Goal: Task Accomplishment & Management: Complete application form

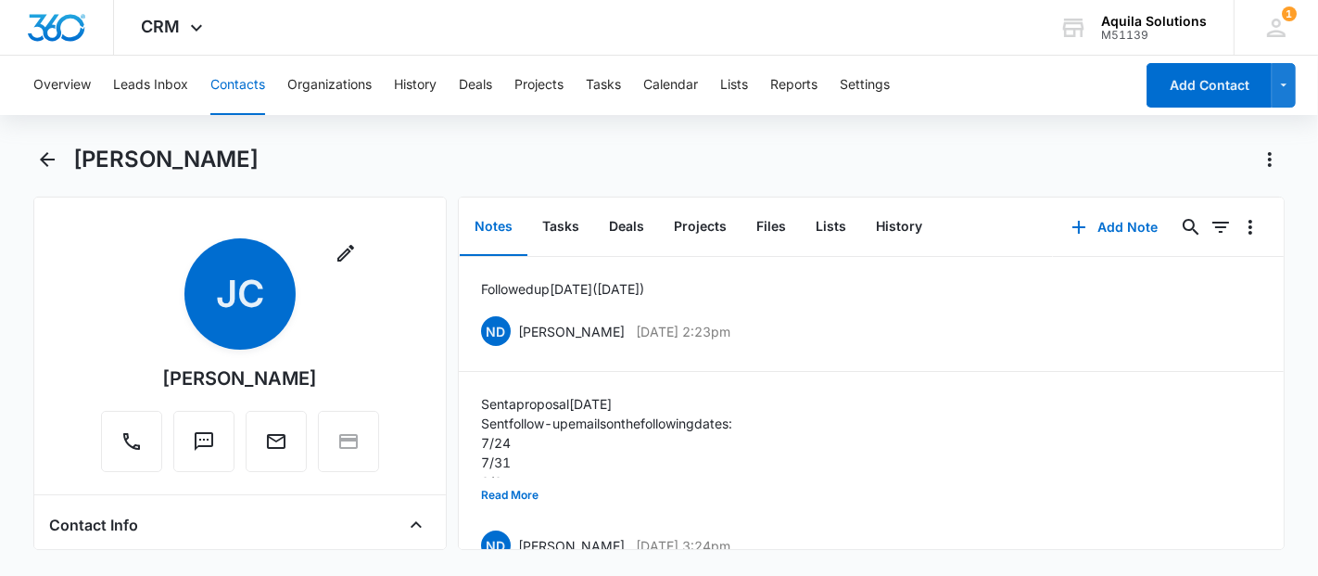
click at [27, 232] on main "[PERSON_NAME] Remove [PERSON_NAME] [PERSON_NAME] Contact Info Name Cancel Save …" at bounding box center [659, 358] width 1318 height 427
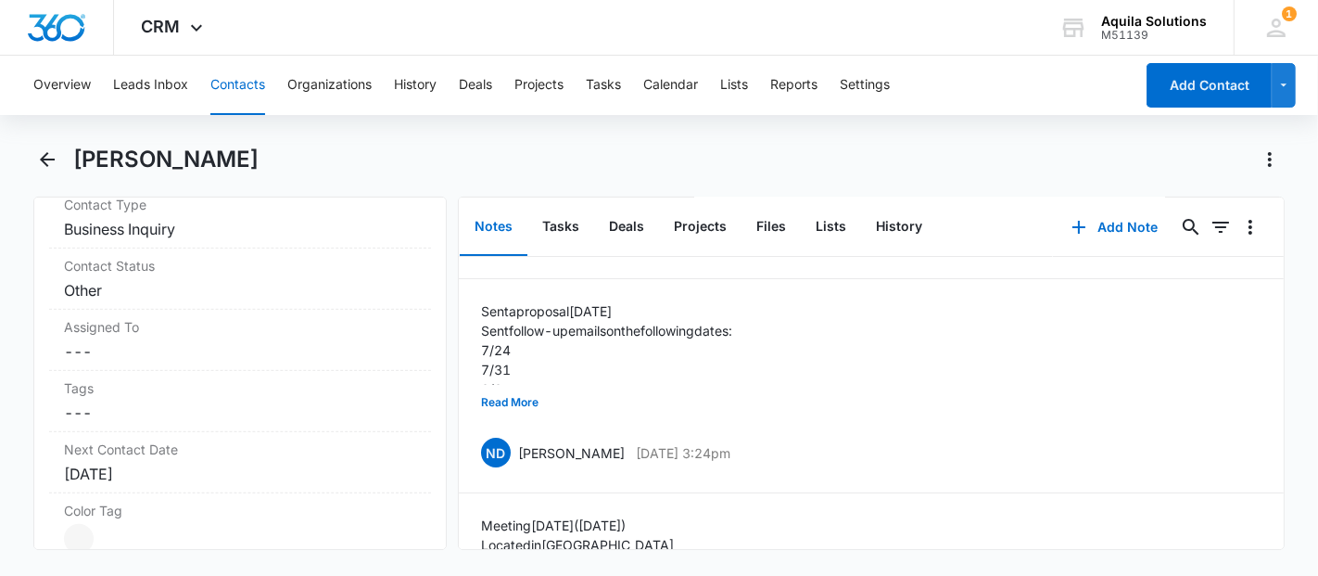
scroll to position [823, 0]
click at [566, 223] on button "Tasks" at bounding box center [560, 226] width 67 height 57
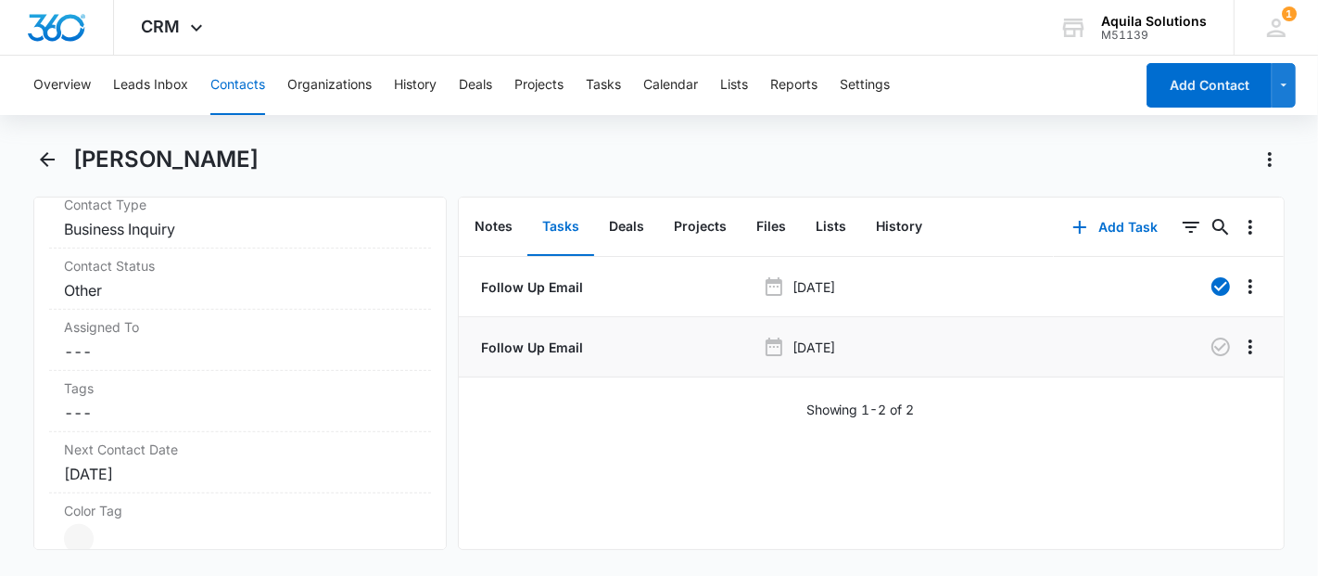
click at [569, 343] on p "Follow Up Email" at bounding box center [530, 346] width 106 height 19
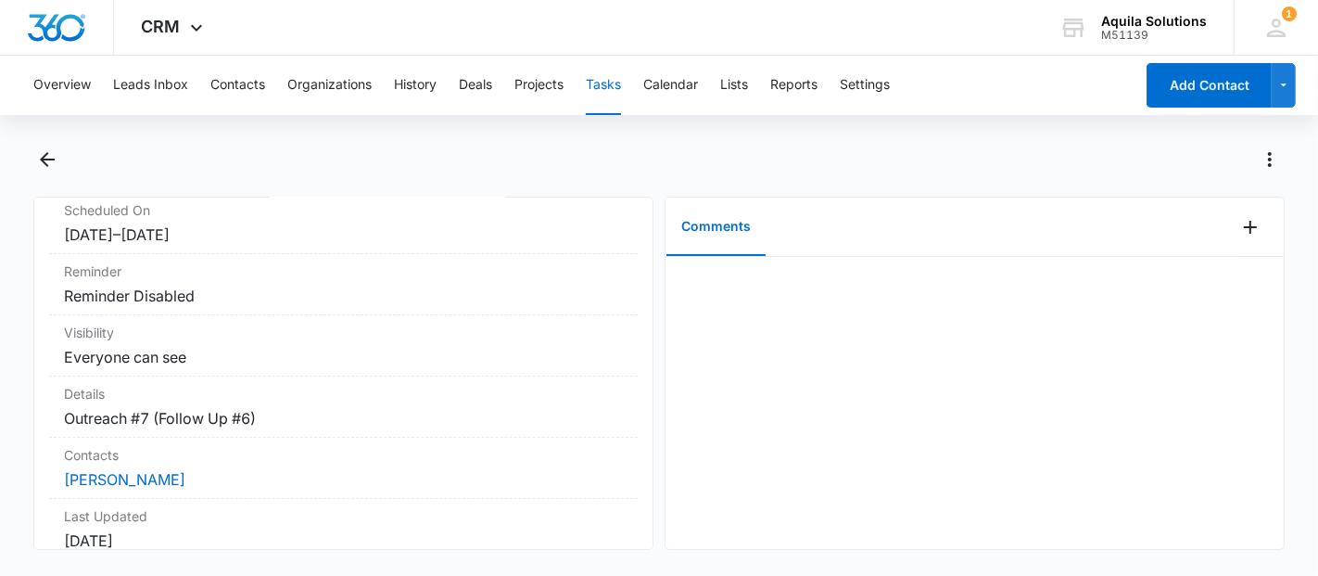
scroll to position [222, 0]
click at [57, 165] on icon "Back" at bounding box center [47, 159] width 22 height 22
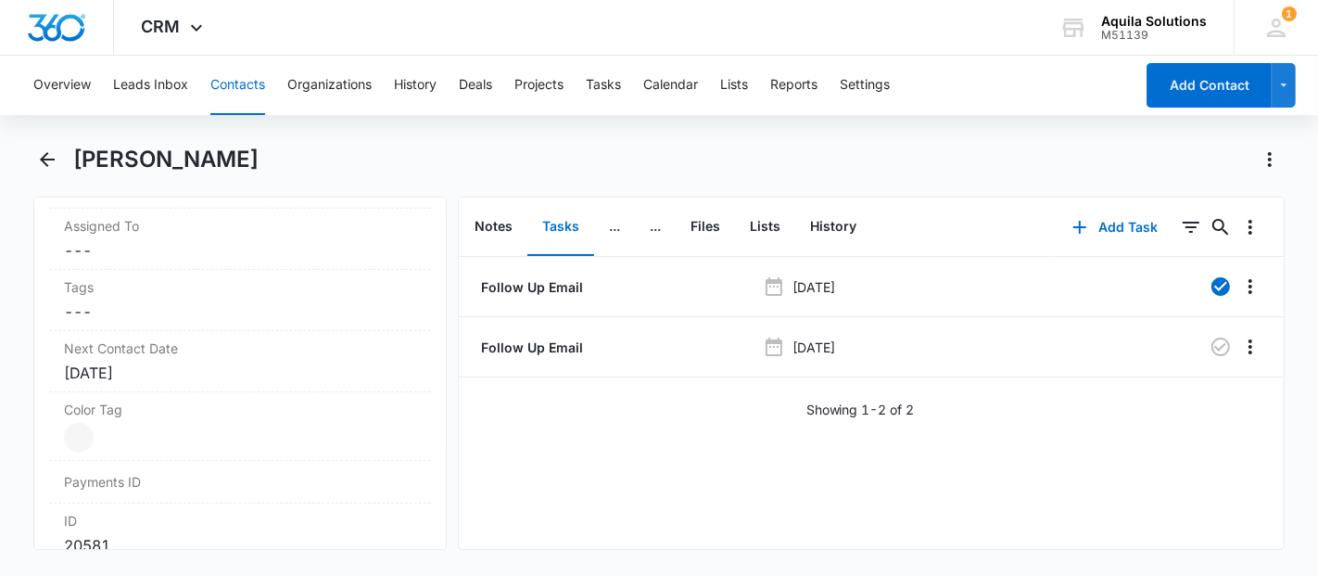
scroll to position [944, 0]
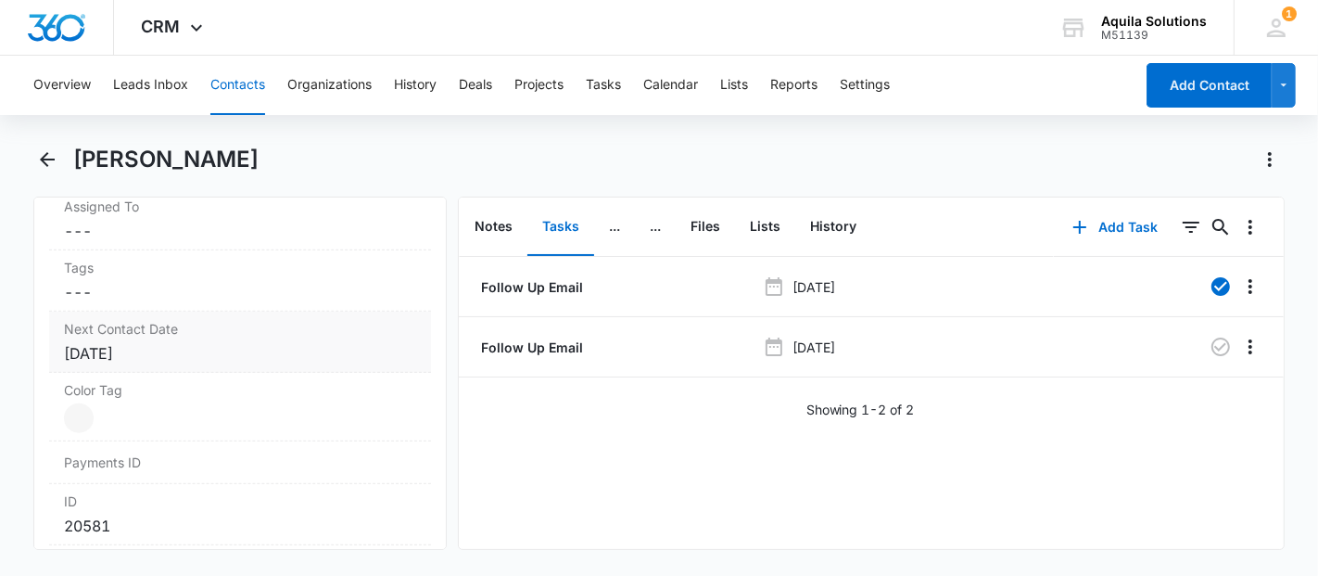
click at [119, 353] on div "[DATE]" at bounding box center [240, 353] width 352 height 22
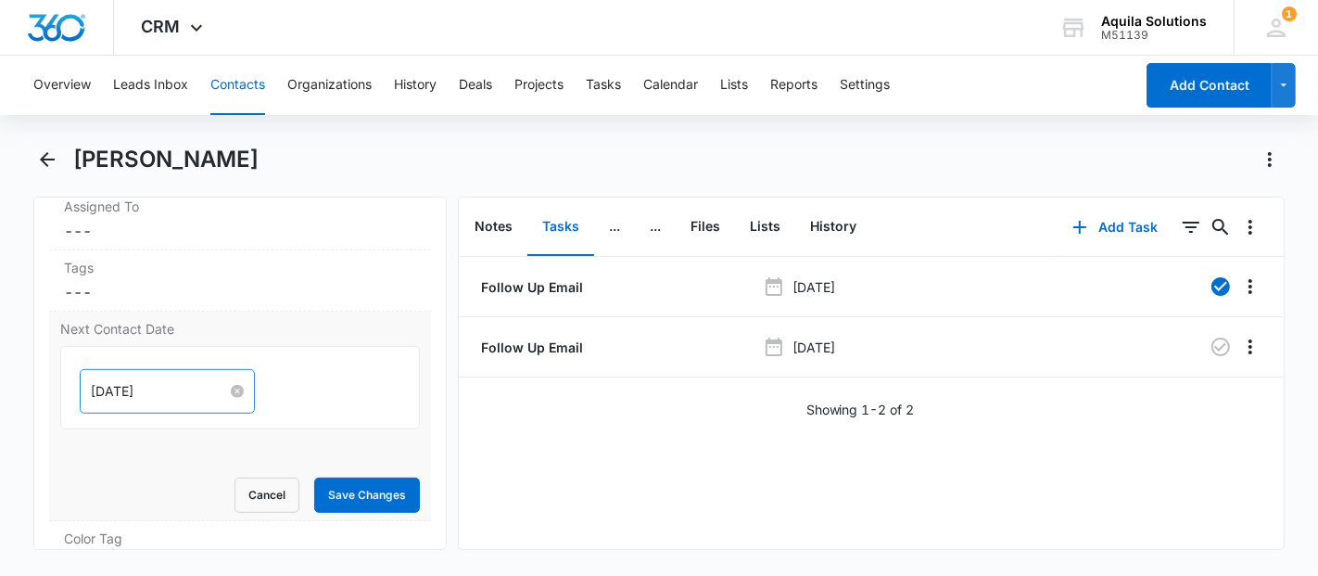
click at [208, 384] on input "[DATE]" at bounding box center [159, 391] width 136 height 20
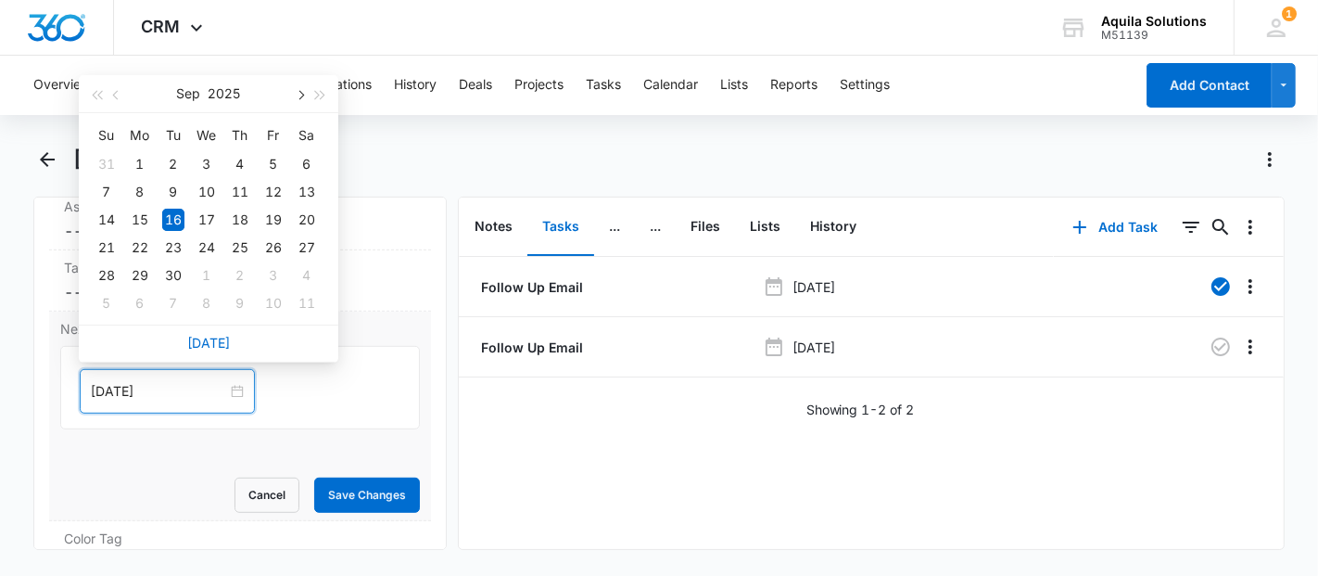
click at [307, 86] on button "button" at bounding box center [299, 93] width 20 height 37
type input "[DATE]"
click at [205, 218] on div "15" at bounding box center [207, 220] width 22 height 22
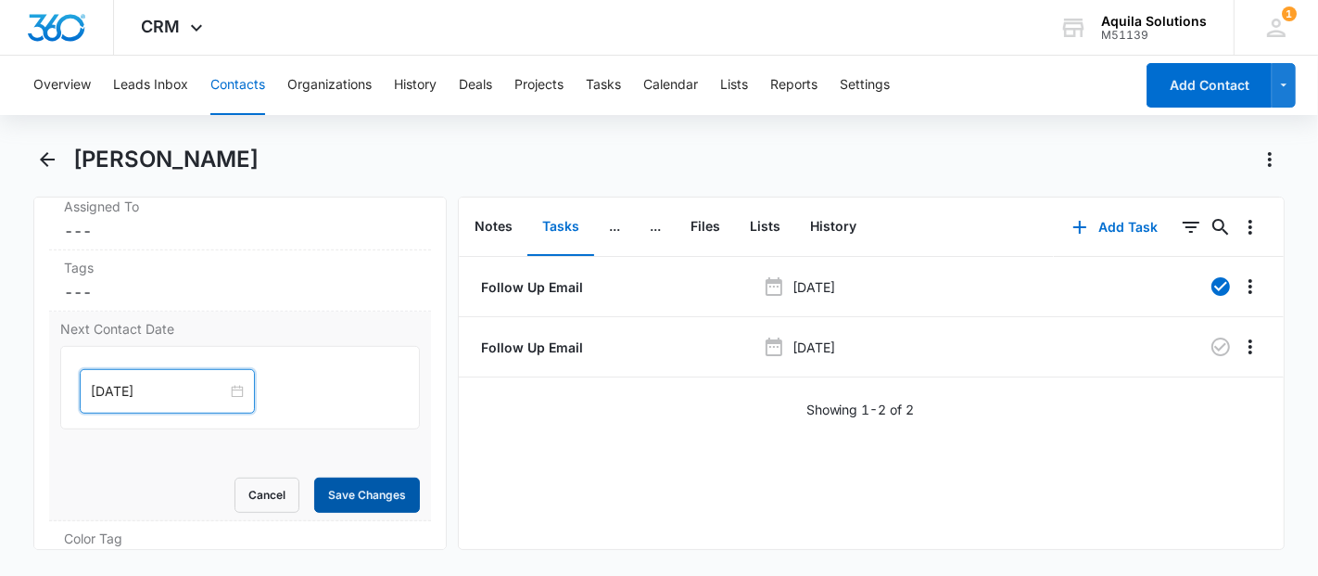
click at [365, 501] on button "Save Changes" at bounding box center [367, 494] width 106 height 35
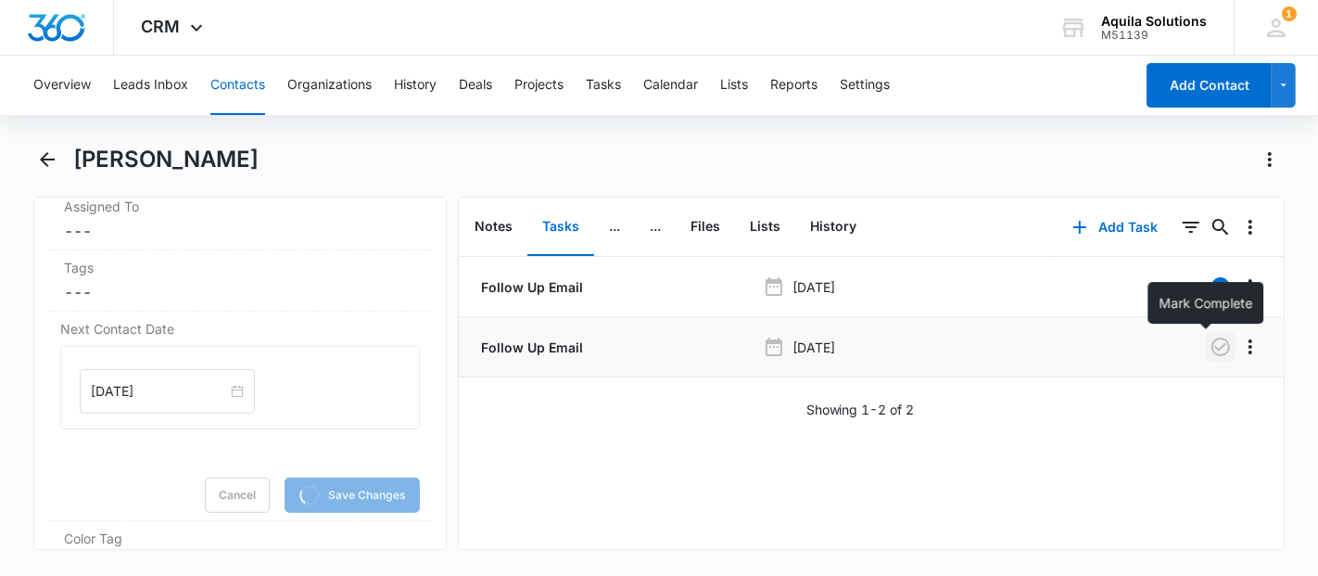
click at [1211, 343] on icon "button" at bounding box center [1220, 346] width 19 height 19
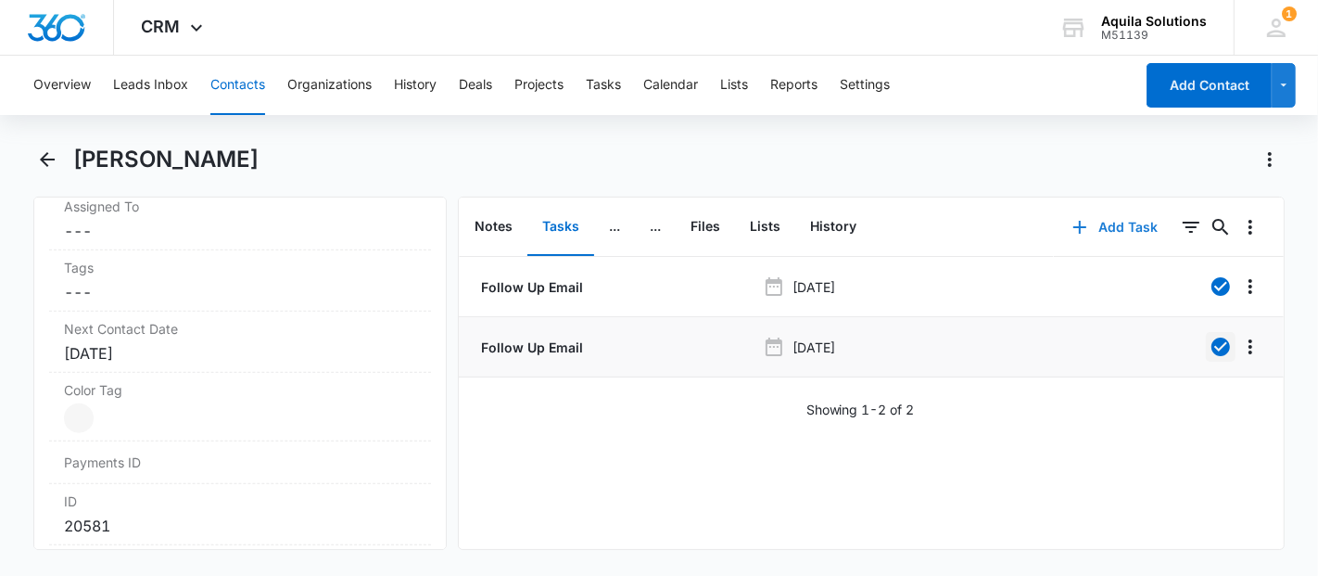
click at [1069, 228] on icon "button" at bounding box center [1080, 227] width 22 height 22
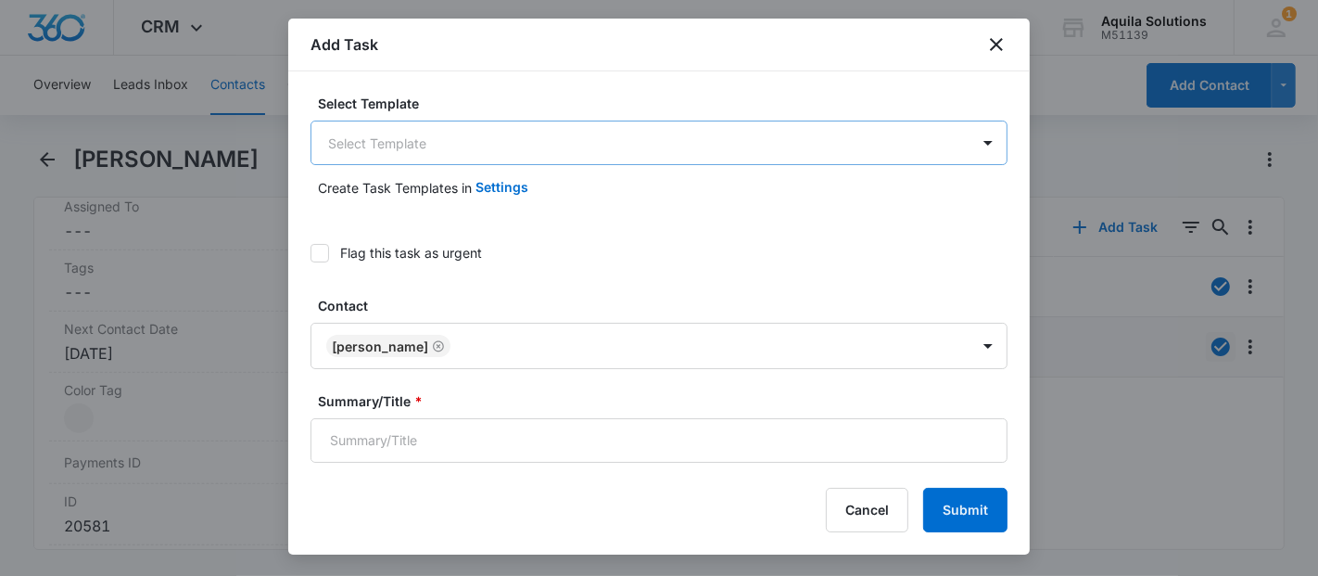
click at [513, 141] on body "CRM Apps Reputation Websites Forms CRM Email Social Payments POS Content Ads In…" at bounding box center [659, 288] width 1318 height 576
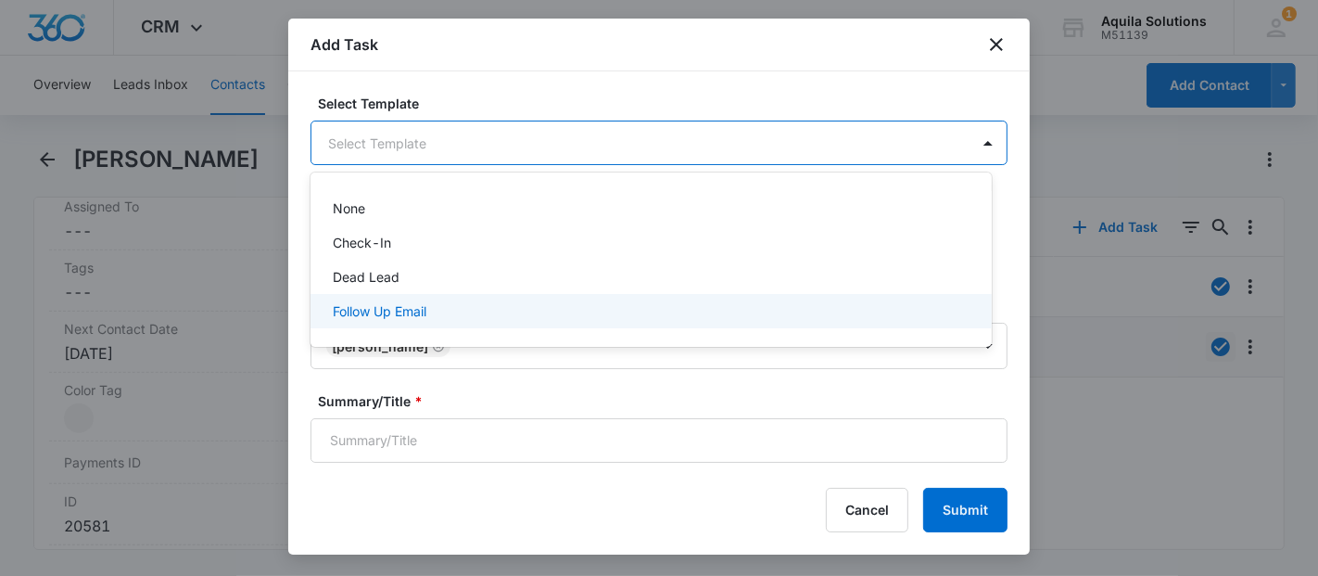
click at [442, 303] on div "Follow Up Email" at bounding box center [649, 310] width 633 height 19
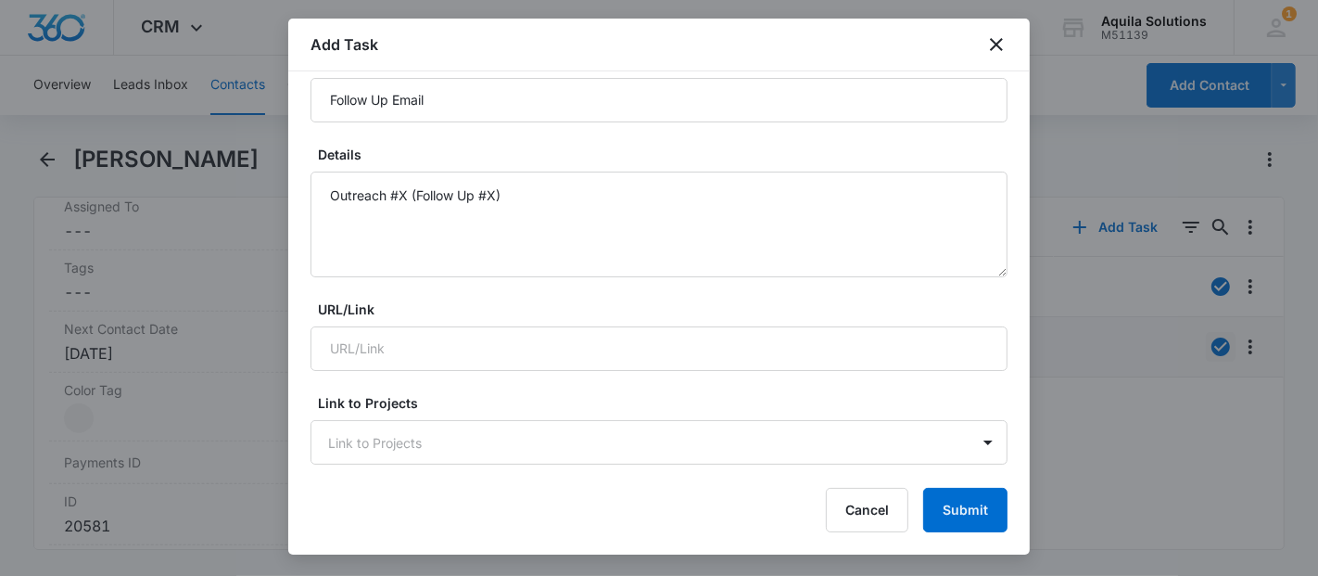
scroll to position [343, 0]
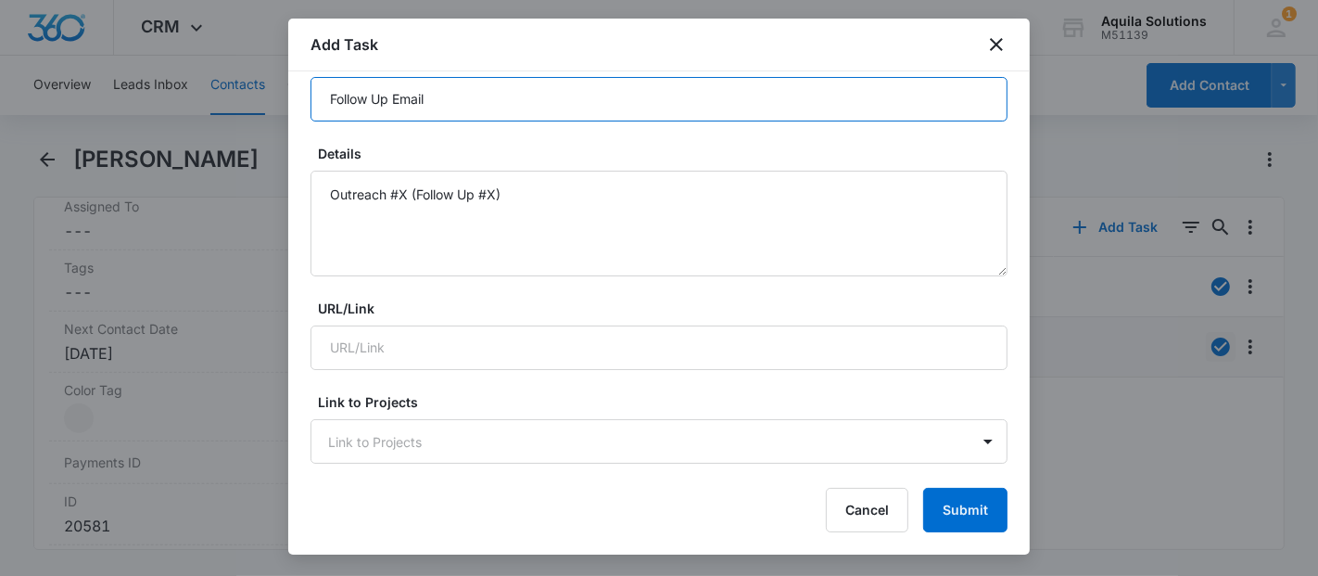
click at [463, 106] on input "Follow Up Email" at bounding box center [658, 99] width 697 height 44
type input "Follow Up Email"
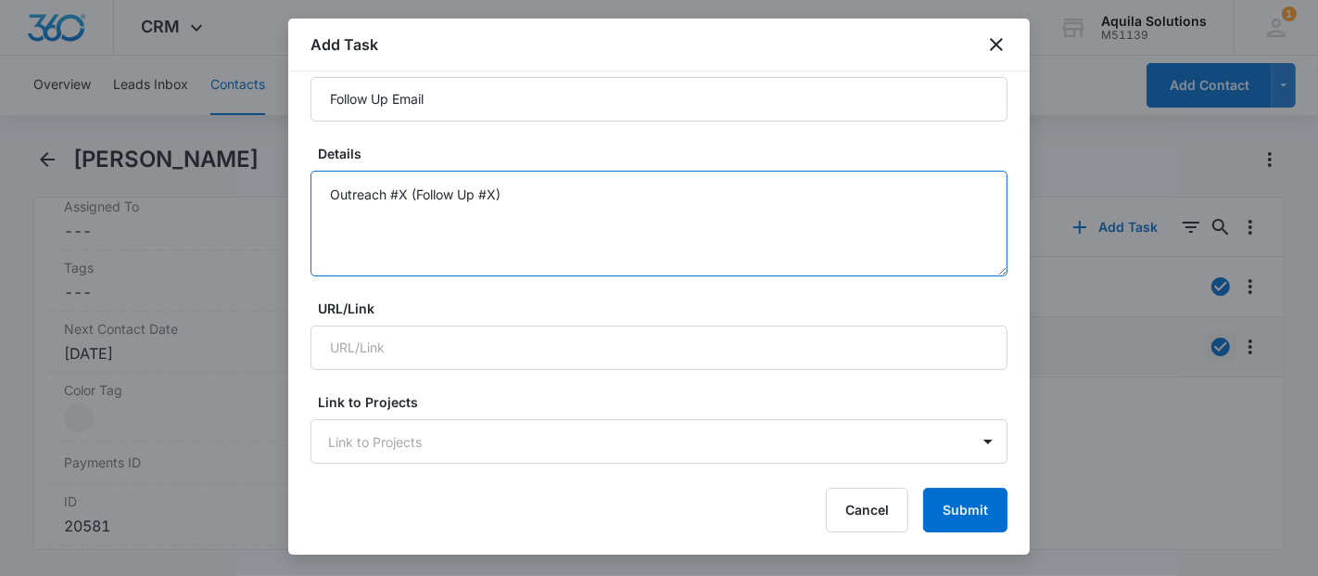
click at [403, 190] on textarea "Outreach #X (Follow Up #X)" at bounding box center [658, 224] width 697 height 106
click at [492, 191] on textarea "Outreach #8 (Follow Up #X)" at bounding box center [658, 224] width 697 height 106
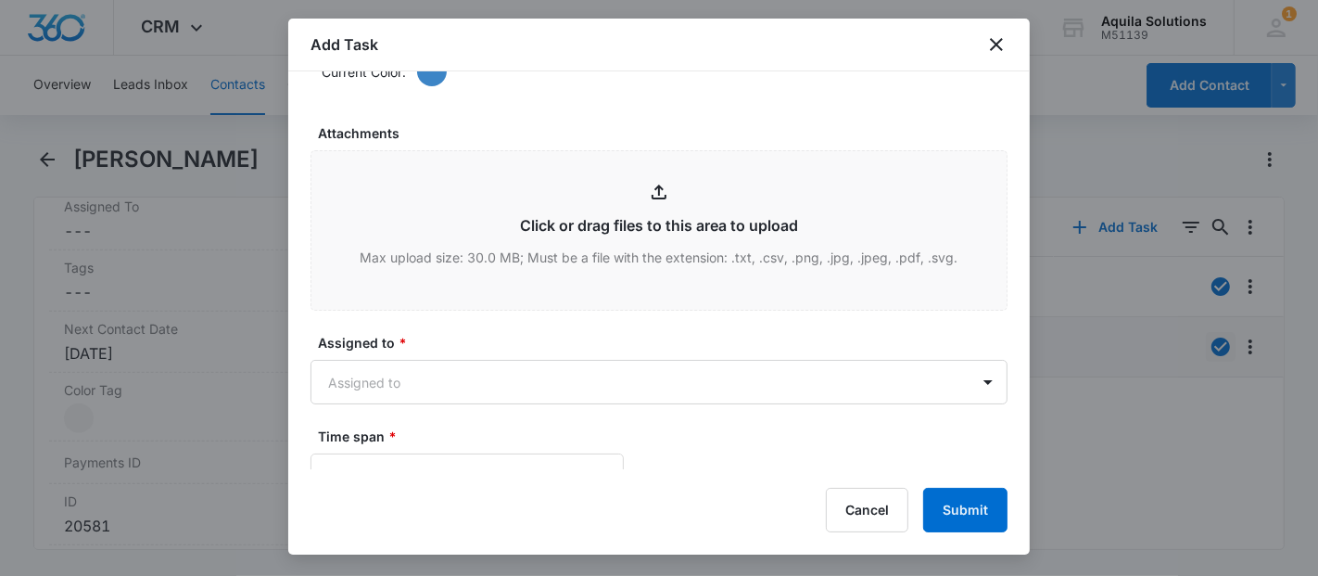
scroll to position [1046, 0]
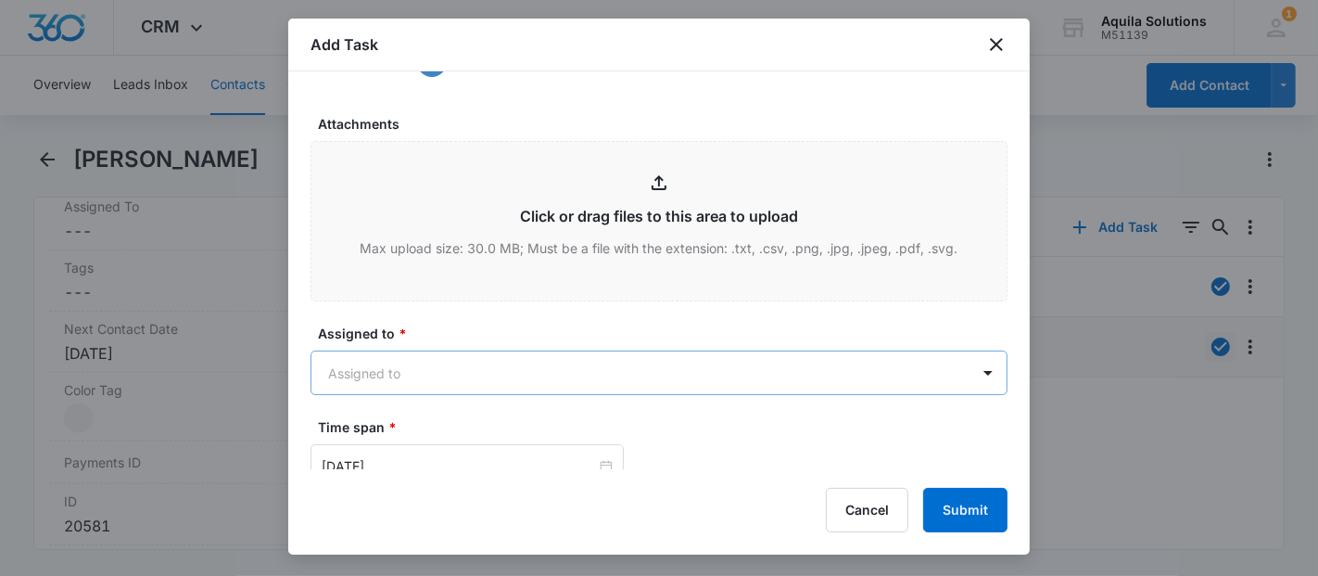
type textarea "Outreach #8 (Follow Up #7)"
click at [487, 360] on body "CRM Apps Reputation Websites Forms CRM Email Social Payments POS Content Ads In…" at bounding box center [659, 288] width 1318 height 576
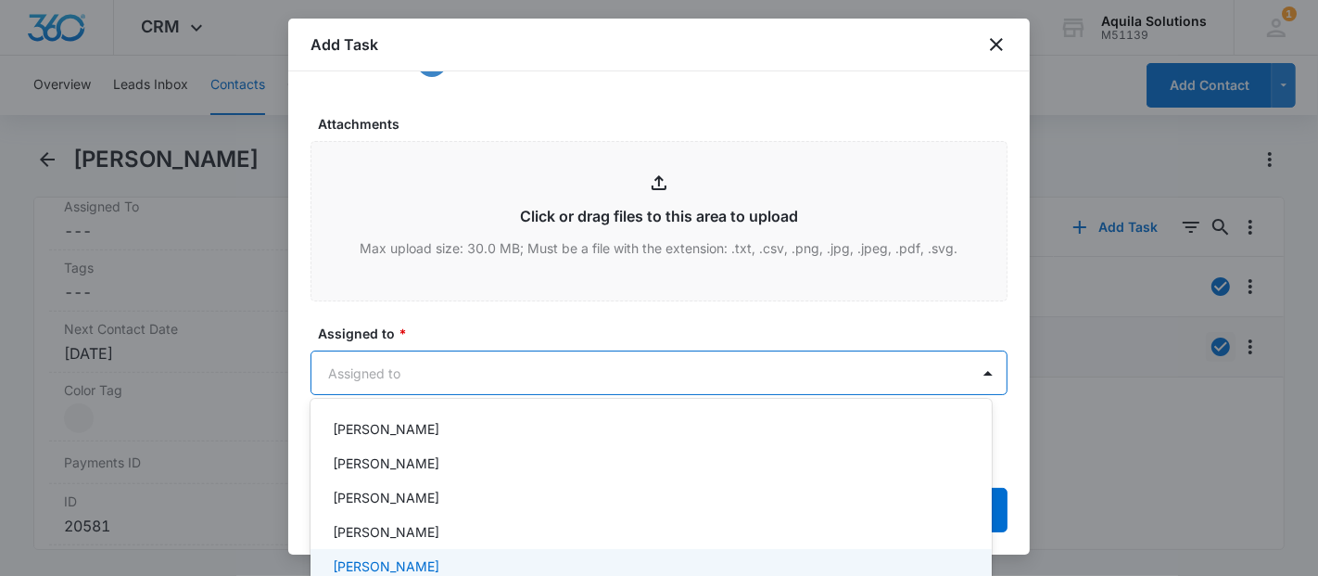
scroll to position [146, 0]
click at [406, 553] on p "[PERSON_NAME]" at bounding box center [386, 562] width 107 height 19
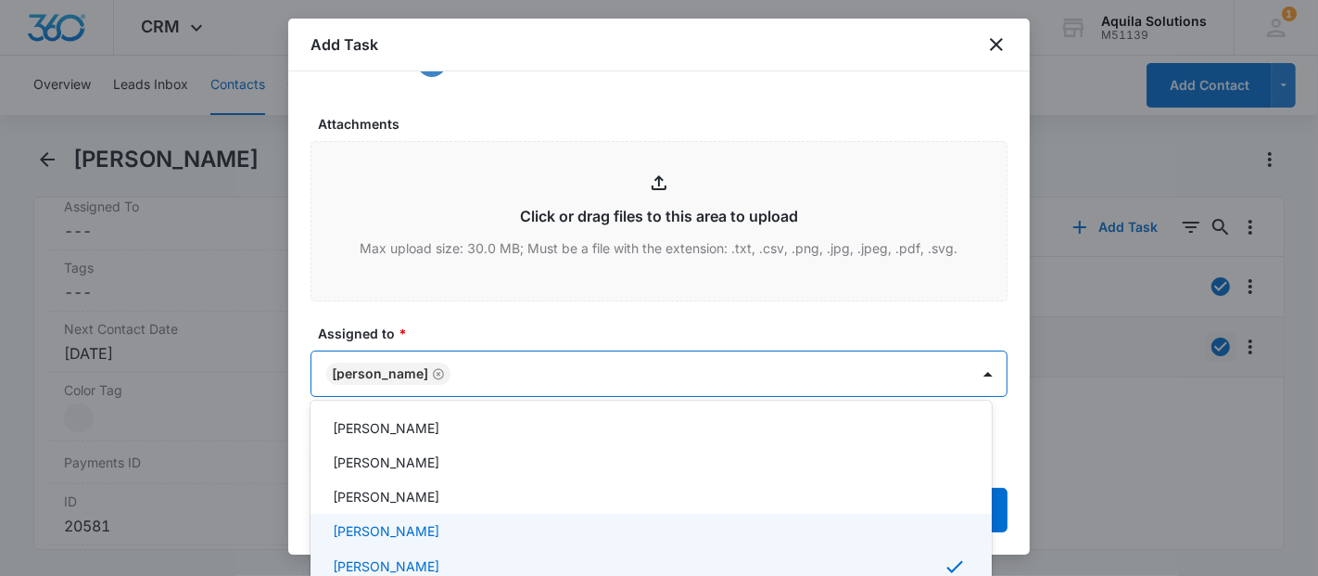
click at [512, 326] on div at bounding box center [659, 288] width 1318 height 576
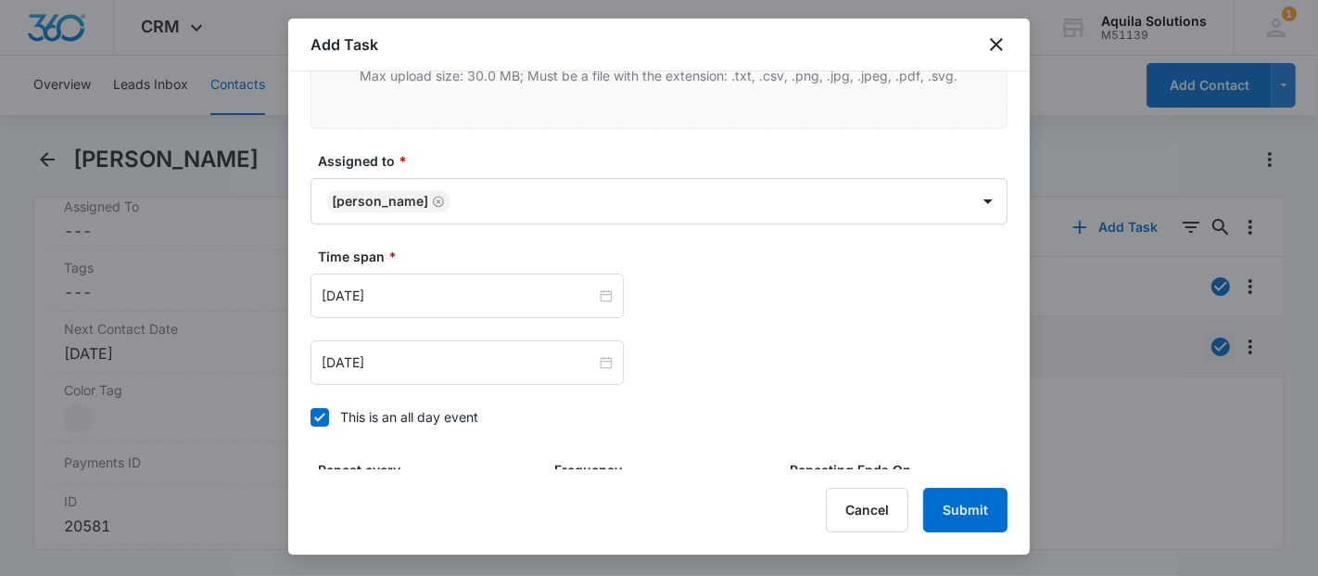
scroll to position [0, 0]
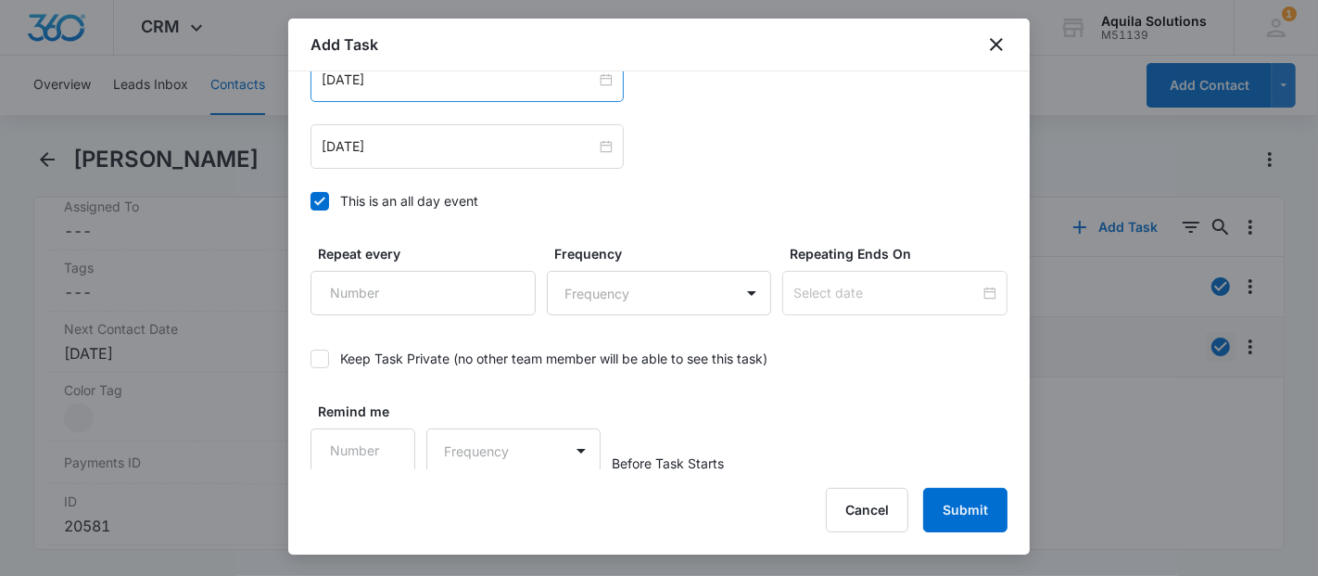
click at [452, 88] on div "[DATE]" at bounding box center [466, 79] width 313 height 44
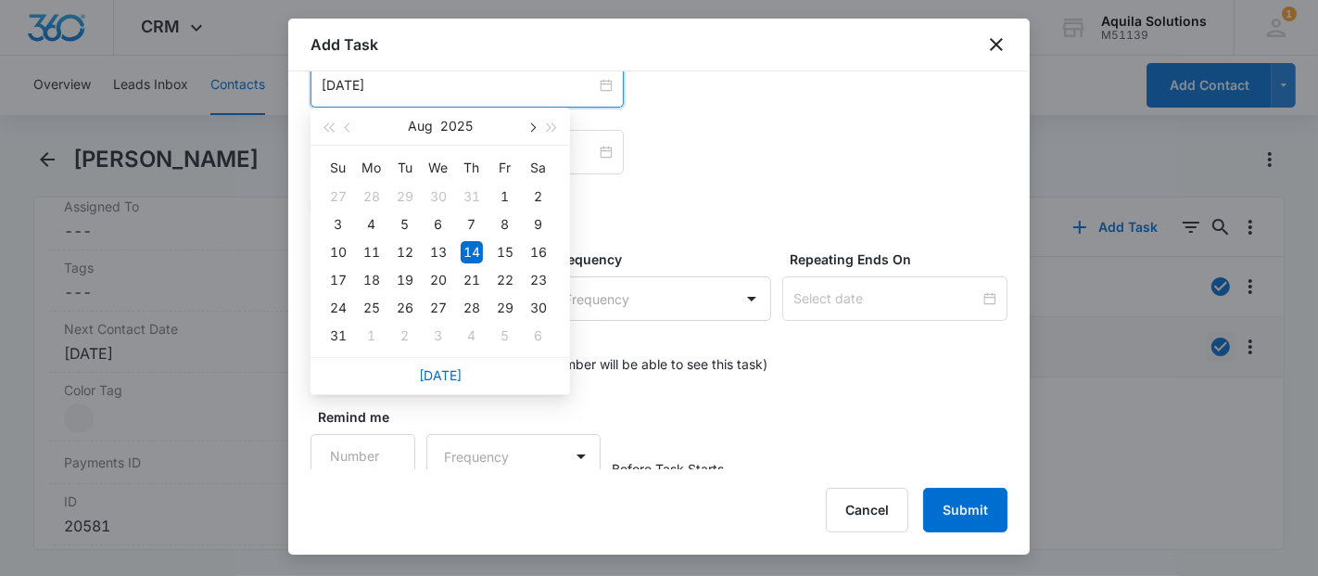
click at [527, 122] on button "button" at bounding box center [531, 126] width 20 height 37
type input "[DATE]"
click at [445, 249] on div "15" at bounding box center [438, 252] width 22 height 22
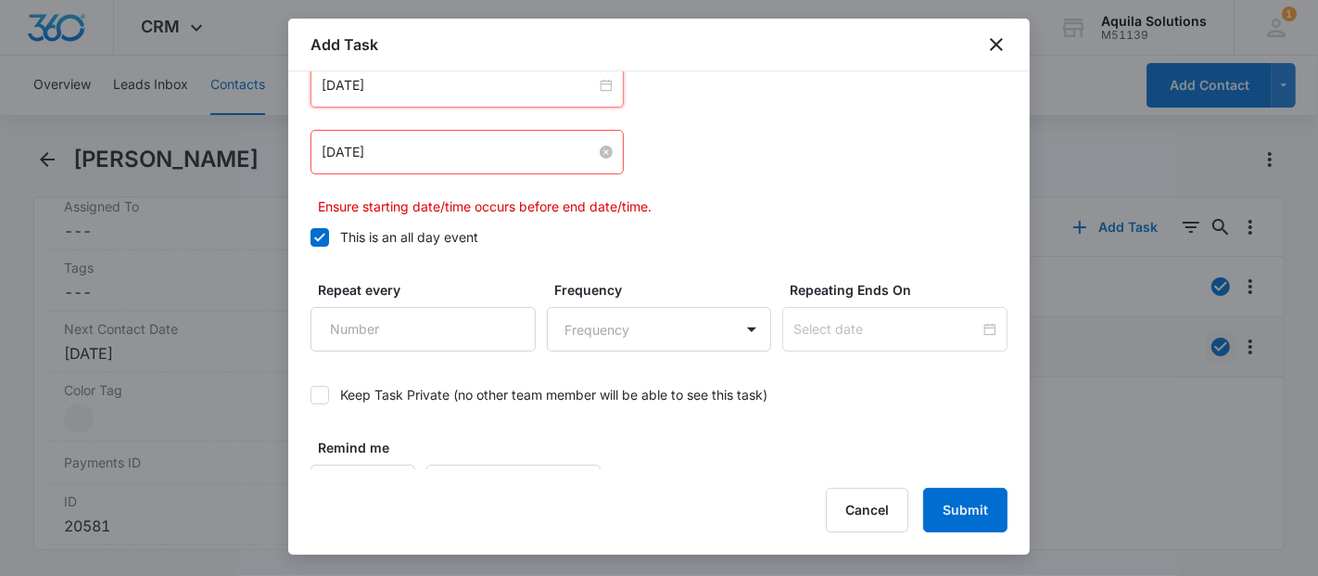
click at [512, 155] on input "[DATE]" at bounding box center [459, 152] width 274 height 20
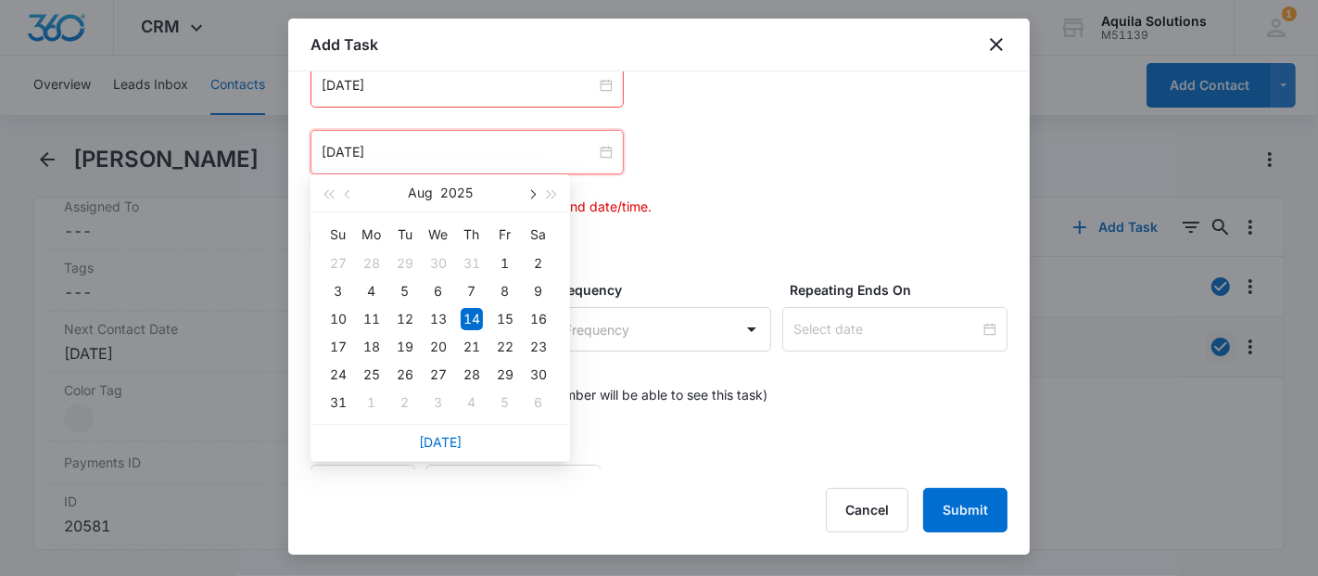
click at [529, 196] on button "button" at bounding box center [531, 192] width 20 height 37
type input "[DATE]"
click at [446, 316] on div "15" at bounding box center [438, 319] width 22 height 22
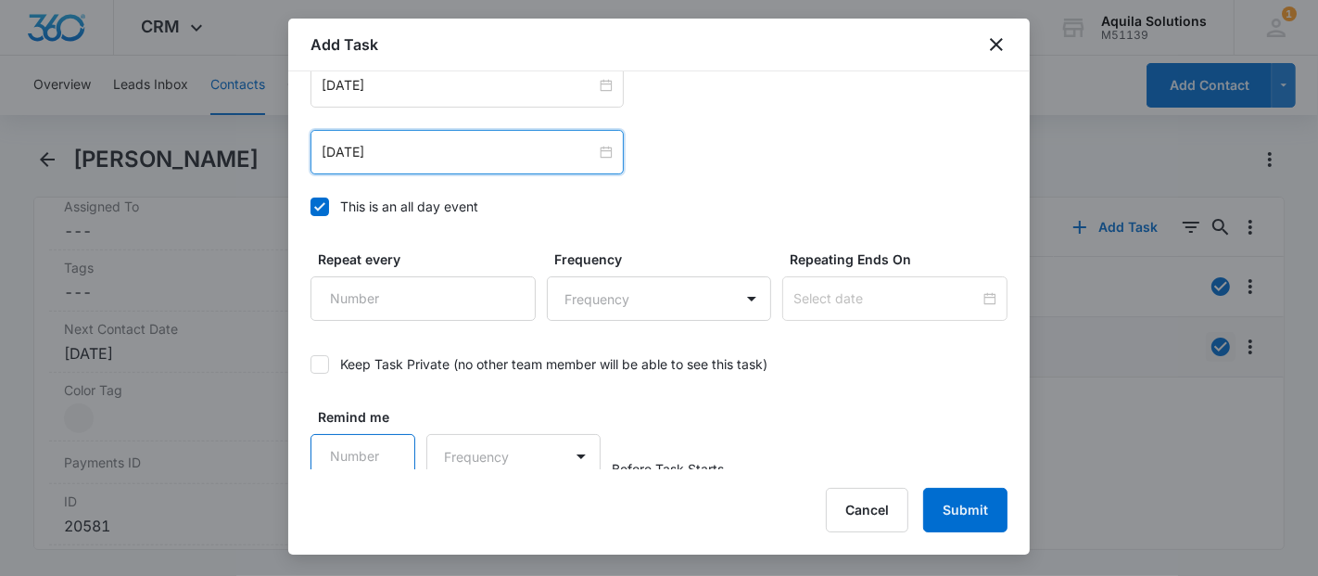
type input "1"
click at [379, 450] on input "1" at bounding box center [362, 456] width 105 height 44
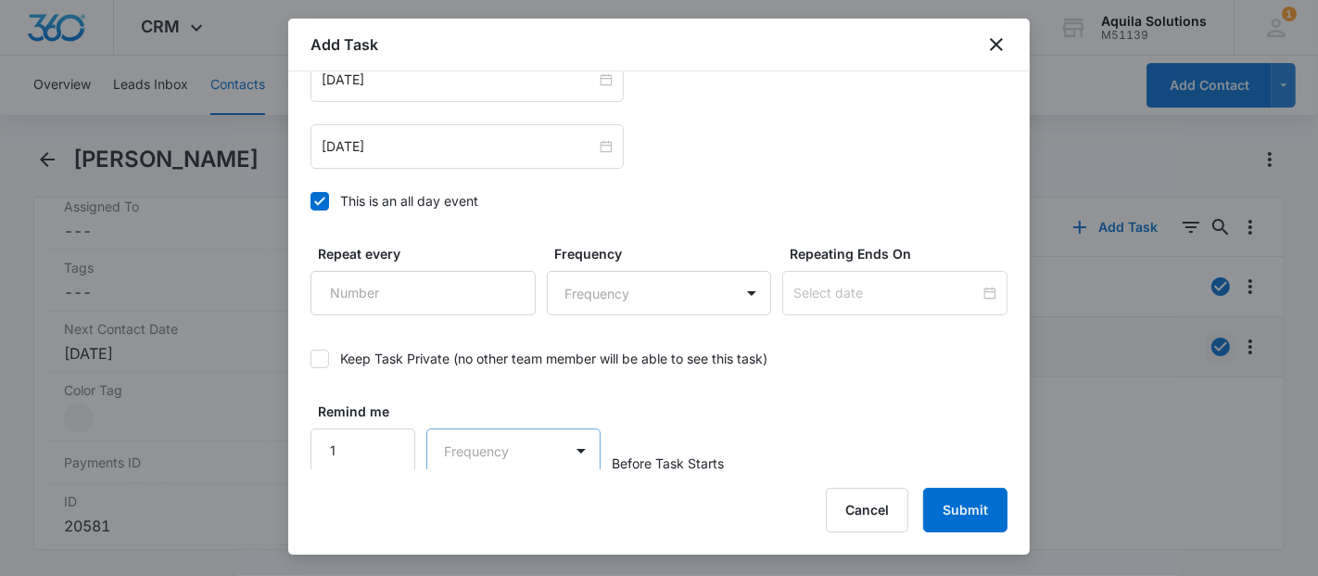
click at [518, 441] on body "CRM Apps Reputation Websites Forms CRM Email Social Payments POS Content Ads In…" at bounding box center [659, 288] width 1318 height 576
click at [507, 514] on div "Days" at bounding box center [507, 511] width 122 height 19
click at [945, 495] on button "Submit" at bounding box center [965, 510] width 84 height 44
